Goal: Transaction & Acquisition: Purchase product/service

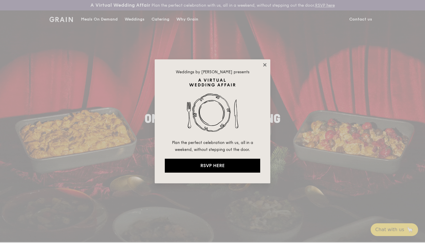
click at [265, 65] on icon at bounding box center [264, 64] width 3 height 3
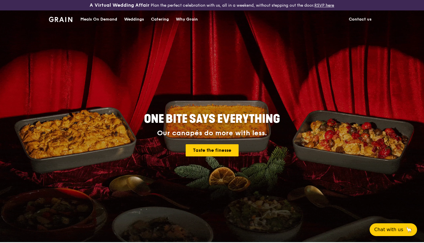
click at [163, 21] on div "Catering" at bounding box center [160, 19] width 18 height 17
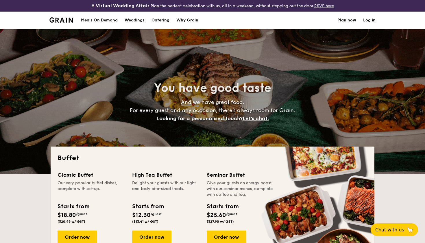
select select
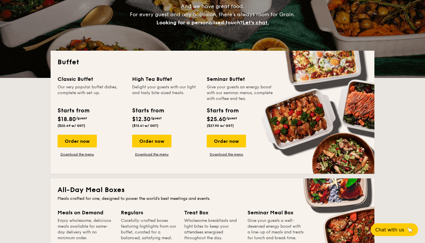
scroll to position [110, 0]
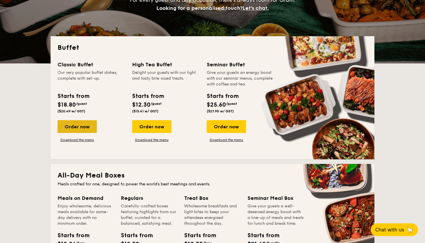
click at [82, 129] on div "Order now" at bounding box center [77, 126] width 39 height 13
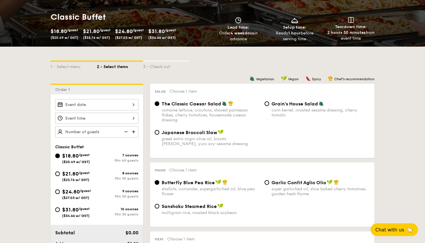
scroll to position [108, 0]
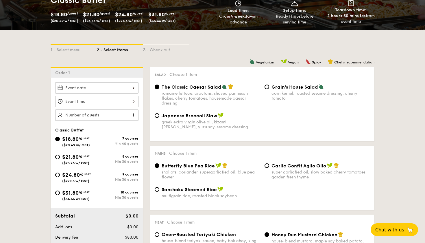
select select
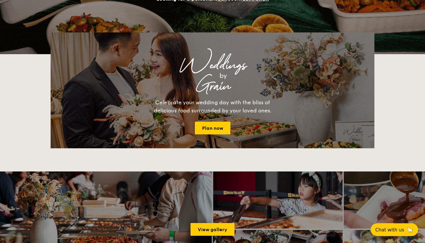
scroll to position [110, 0]
